Goal: Task Accomplishment & Management: Manage account settings

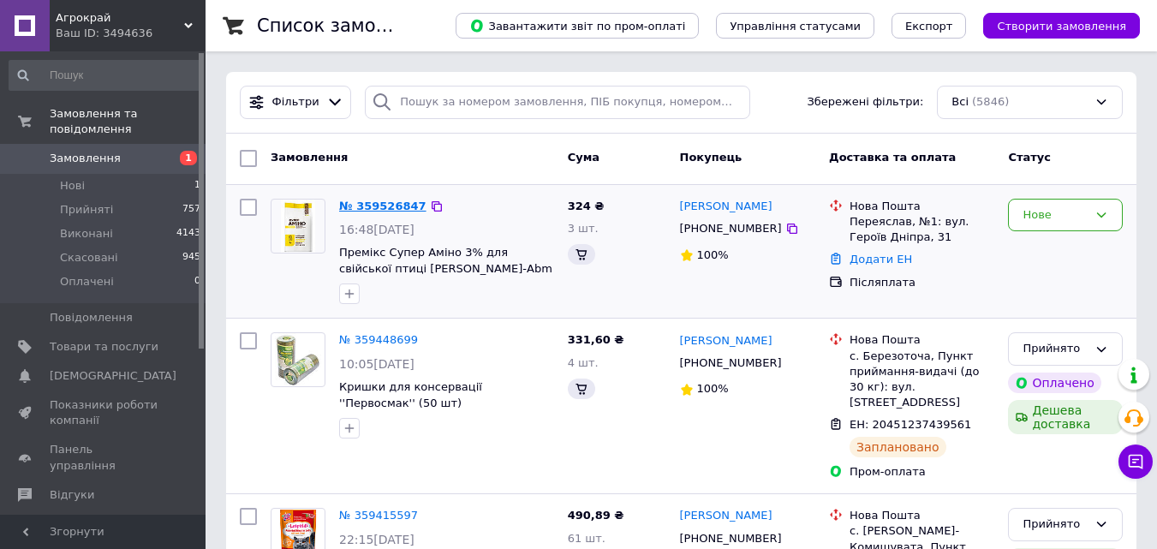
click at [375, 200] on link "№ 359526847" at bounding box center [382, 206] width 87 height 13
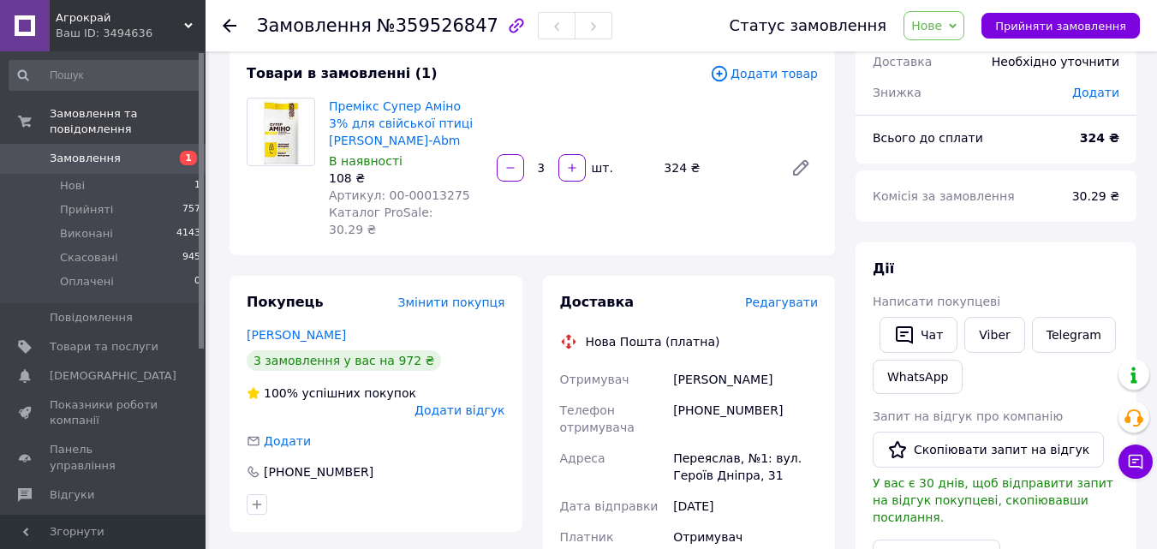
scroll to position [171, 0]
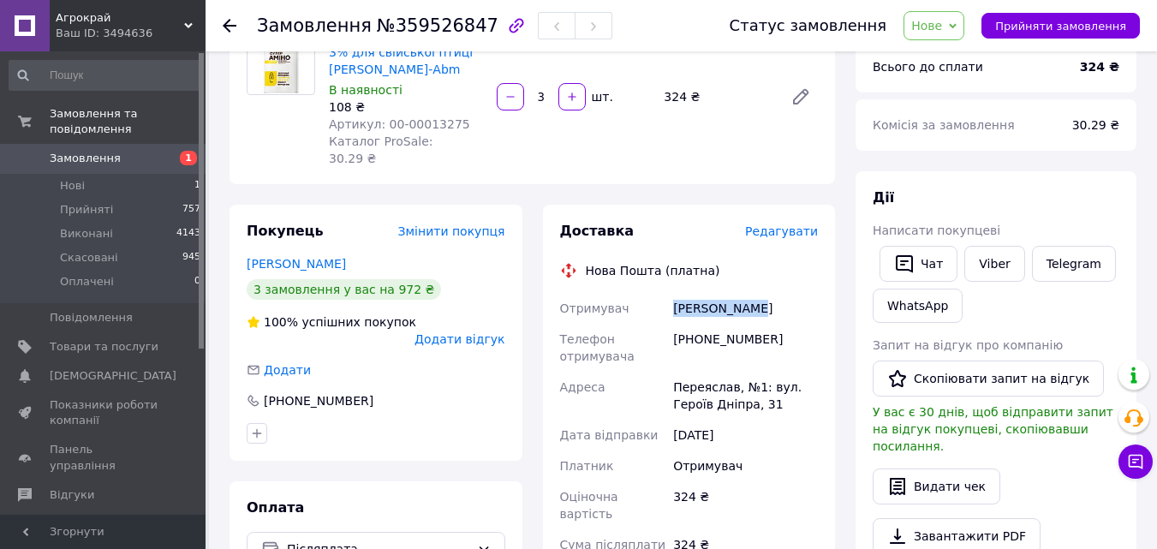
drag, startPoint x: 781, startPoint y: 293, endPoint x: 797, endPoint y: 289, distance: 16.0
click at [797, 293] on div "Отримувач [PERSON_NAME] Телефон отримувача [PHONE_NUMBER] [PERSON_NAME][GEOGRAP…" at bounding box center [690, 474] width 266 height 363
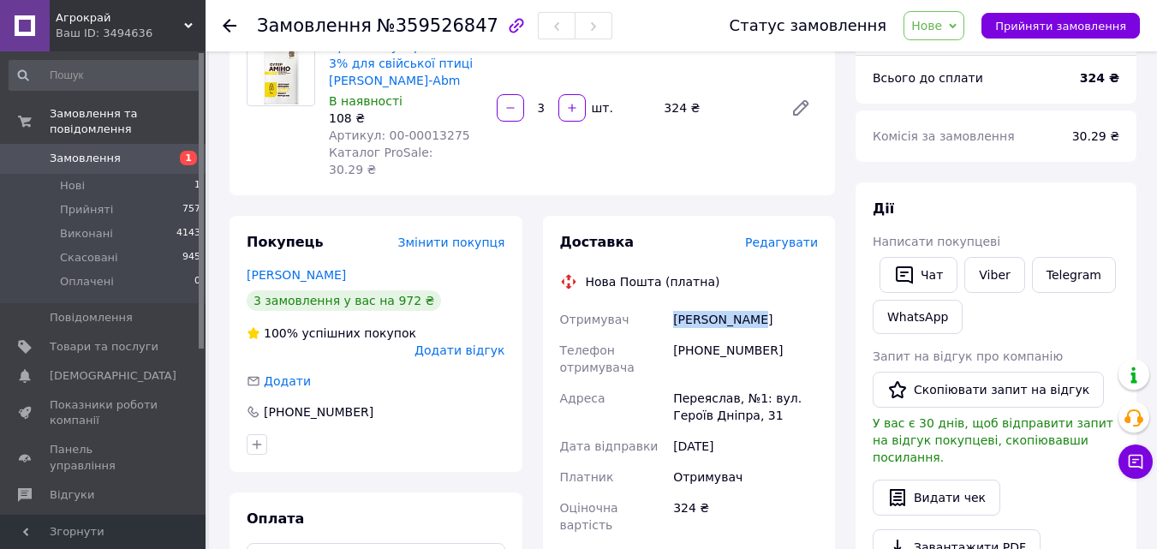
scroll to position [0, 0]
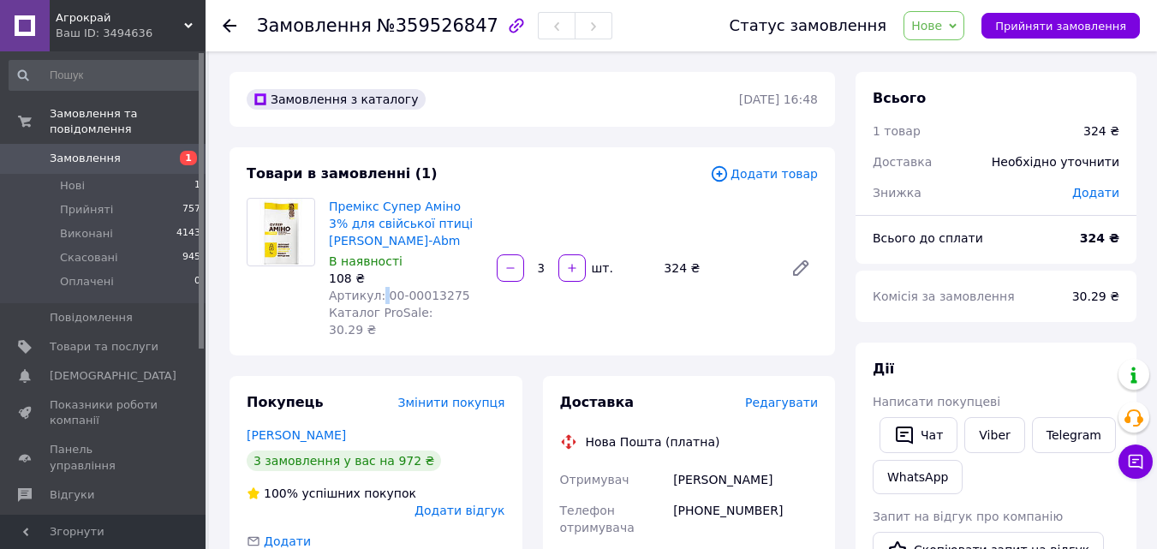
click at [381, 294] on span "Артикул: 00-00013275" at bounding box center [399, 296] width 141 height 14
click at [381, 295] on span "Артикул: 00-00013275" at bounding box center [399, 296] width 141 height 14
click at [404, 279] on div "108 ₴" at bounding box center [406, 278] width 154 height 17
drag, startPoint x: 380, startPoint y: 293, endPoint x: 495, endPoint y: 302, distance: 115.2
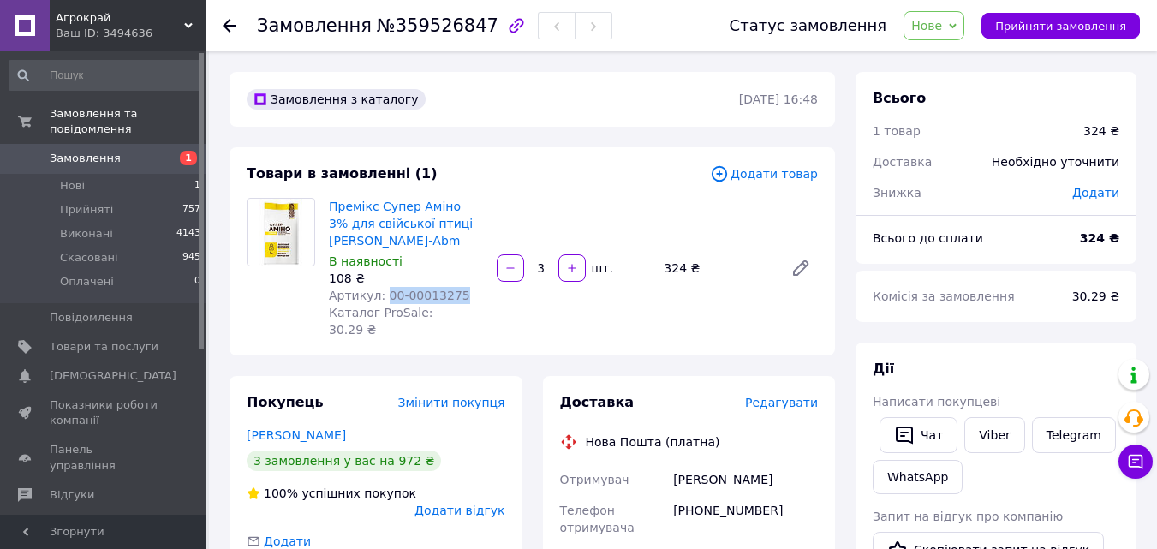
click at [495, 302] on div "Премікс Супер Аміно 3% для свійської птиці [PERSON_NAME]-Abm В наявності 108 ₴ …" at bounding box center [573, 267] width 503 height 147
copy span "00-00013275"
click at [963, 27] on span "Нове" at bounding box center [934, 25] width 61 height 29
click at [941, 64] on li "Прийнято" at bounding box center [944, 60] width 79 height 26
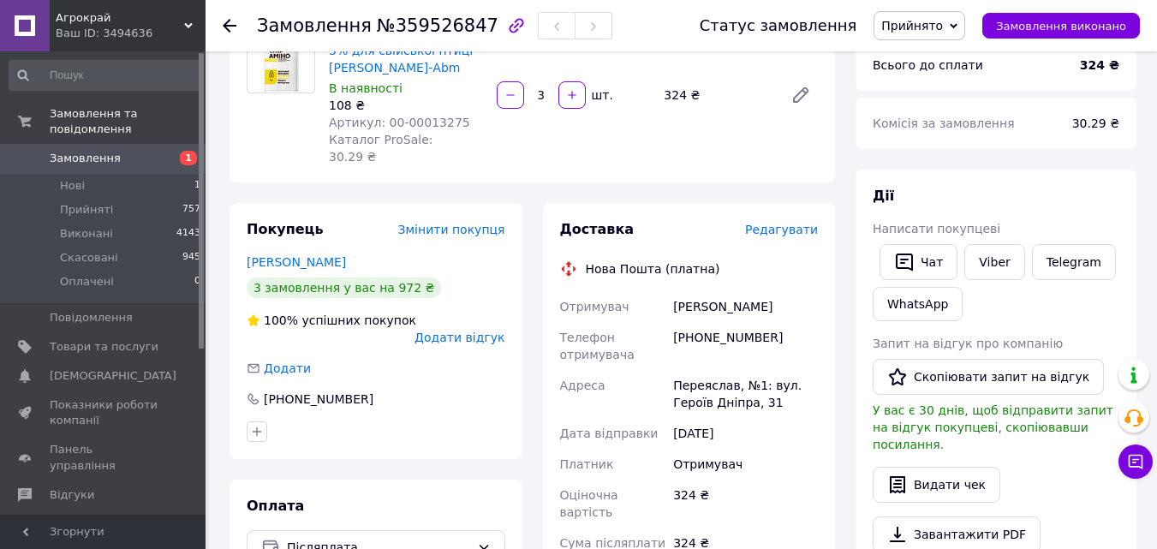
scroll to position [600, 0]
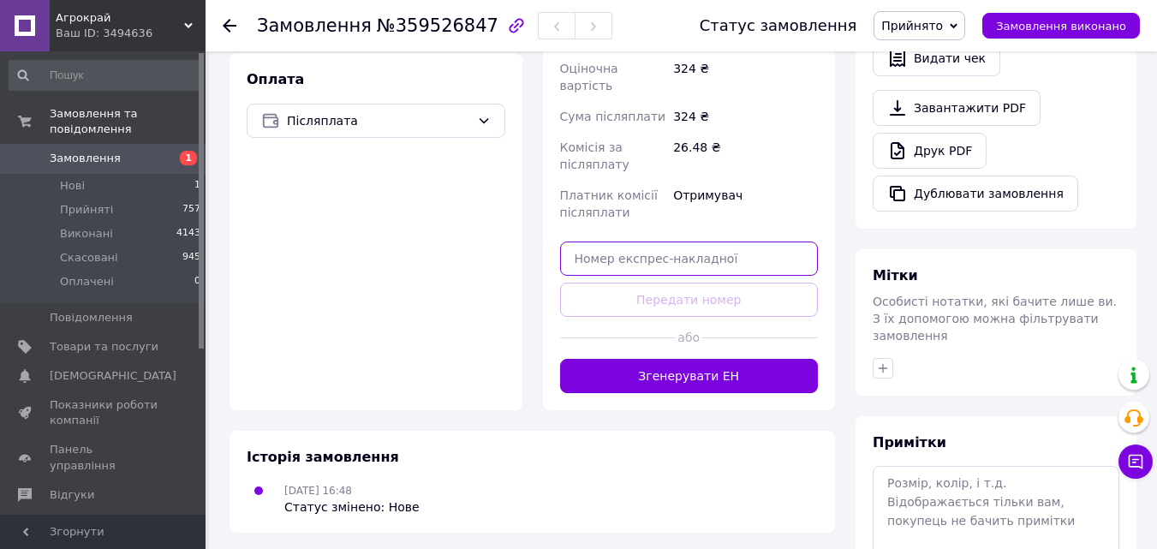
click at [666, 242] on input "text" at bounding box center [689, 259] width 259 height 34
paste input "20451237582828"
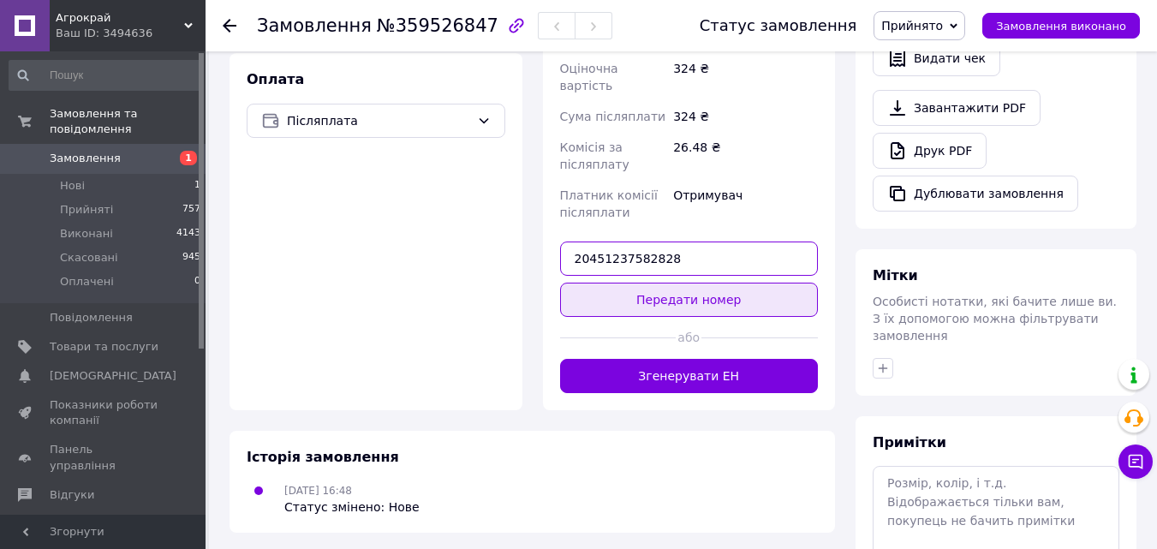
type input "20451237582828"
click at [671, 283] on button "Передати номер" at bounding box center [689, 300] width 259 height 34
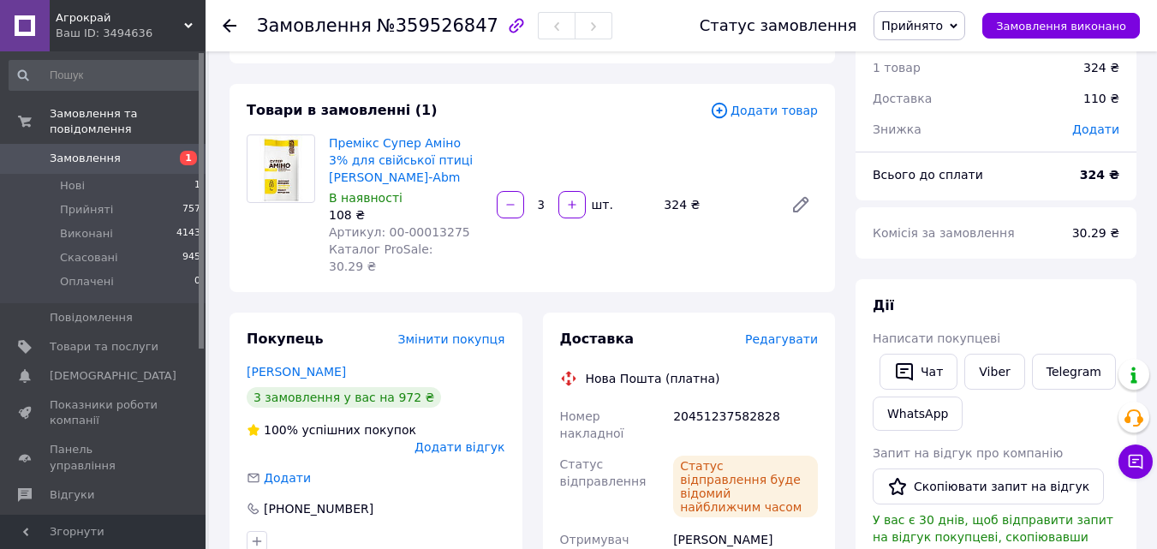
scroll to position [0, 0]
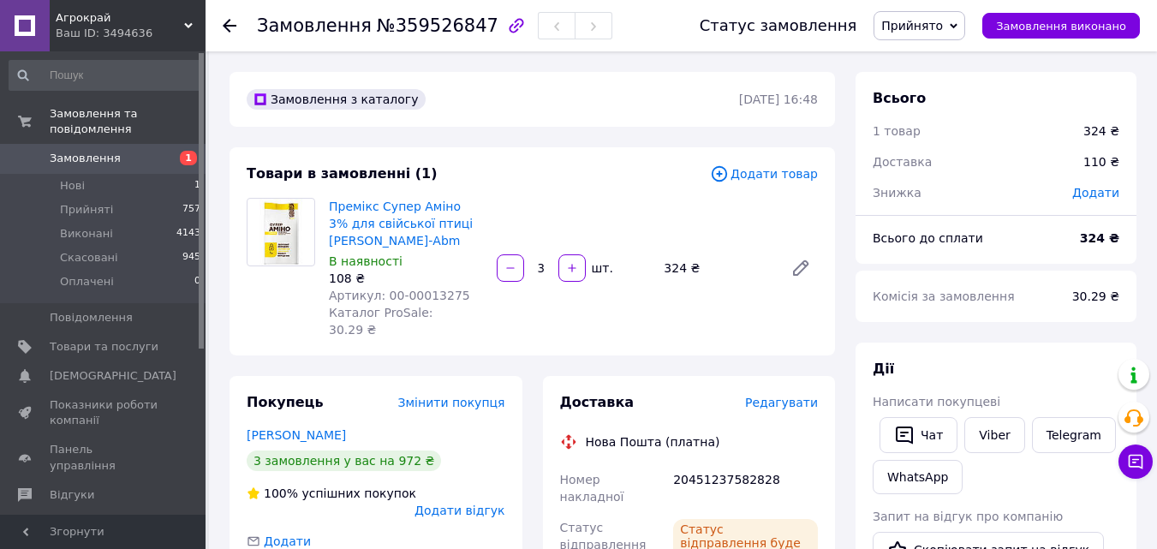
click at [232, 22] on icon at bounding box center [230, 26] width 14 height 14
